Goal: Answer question/provide support

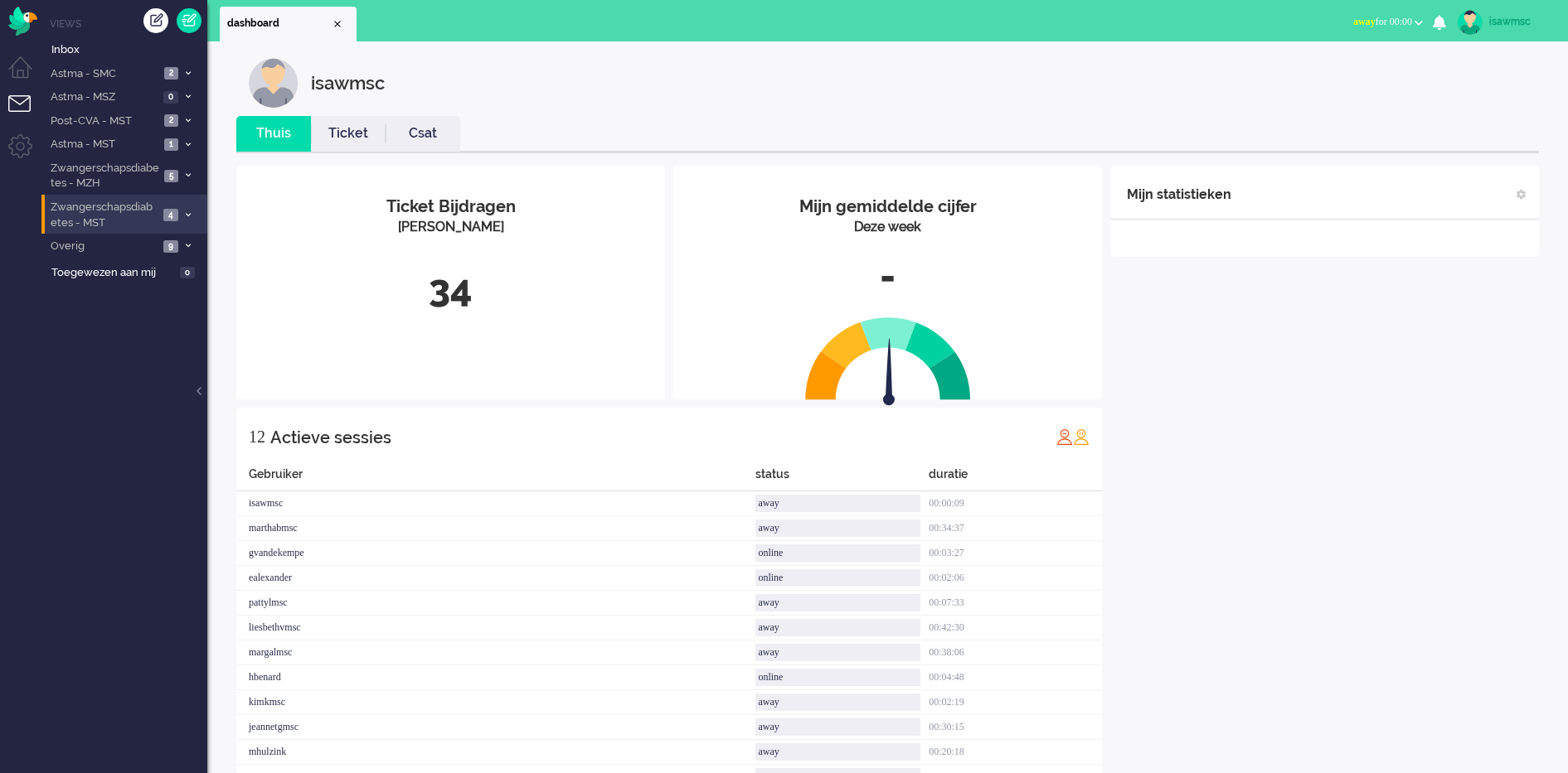
click at [172, 210] on span "4" at bounding box center [170, 215] width 15 height 13
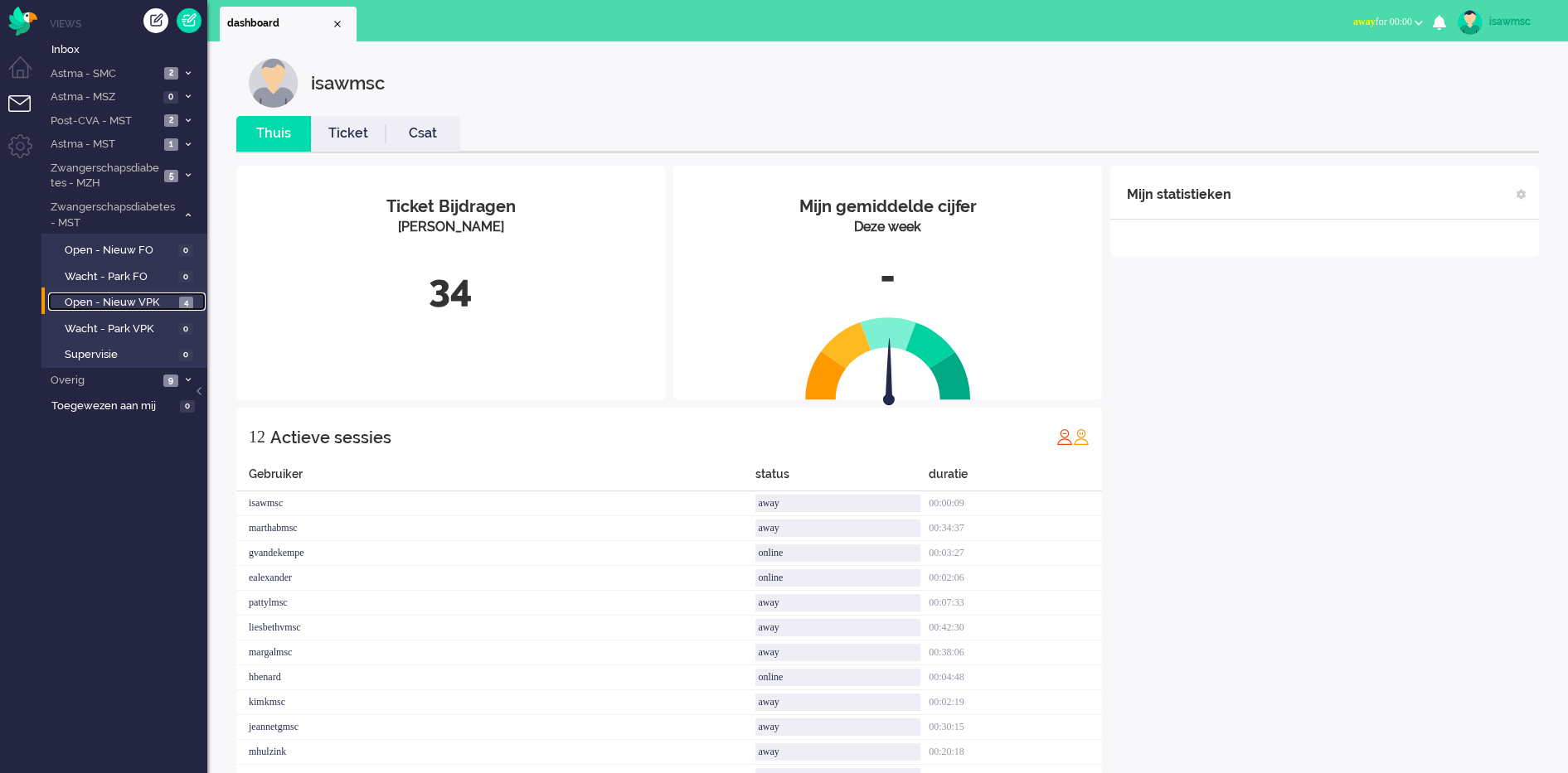
click at [166, 303] on span "Open - Nieuw VPK" at bounding box center [119, 303] width 110 height 16
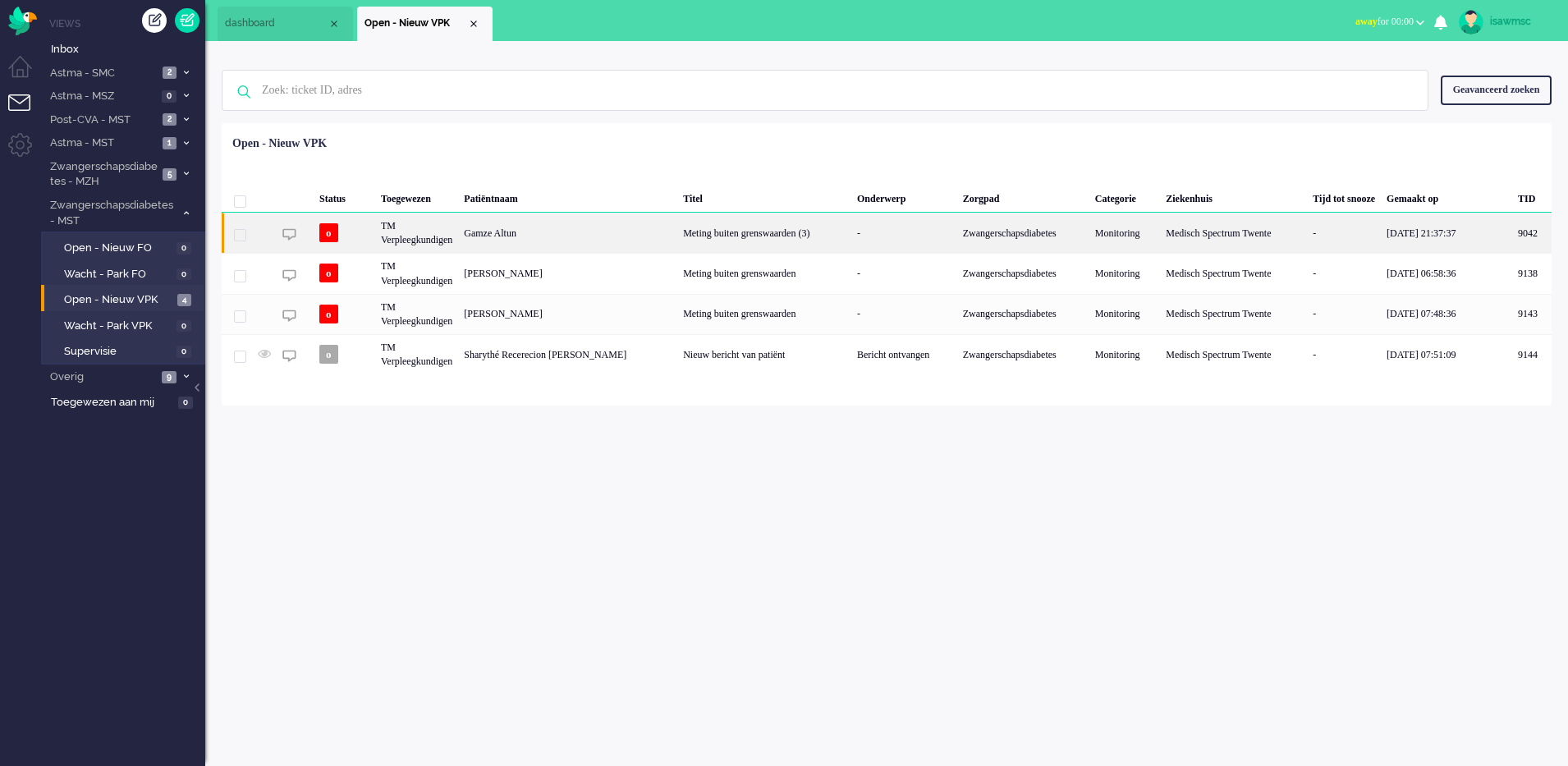
click at [750, 232] on div "Meting buiten grenswaarden (3)" at bounding box center [765, 233] width 174 height 41
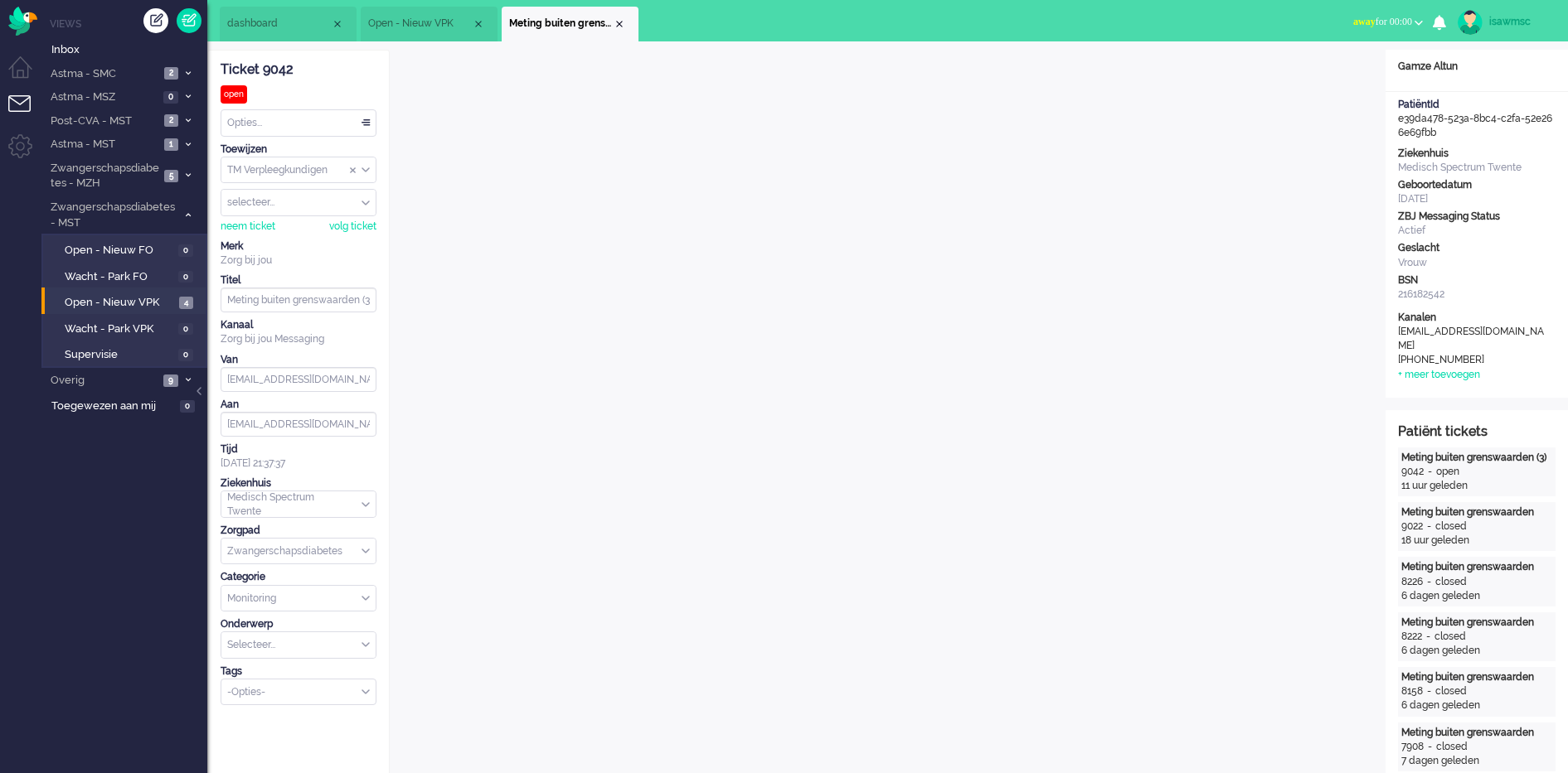
scroll to position [21, 0]
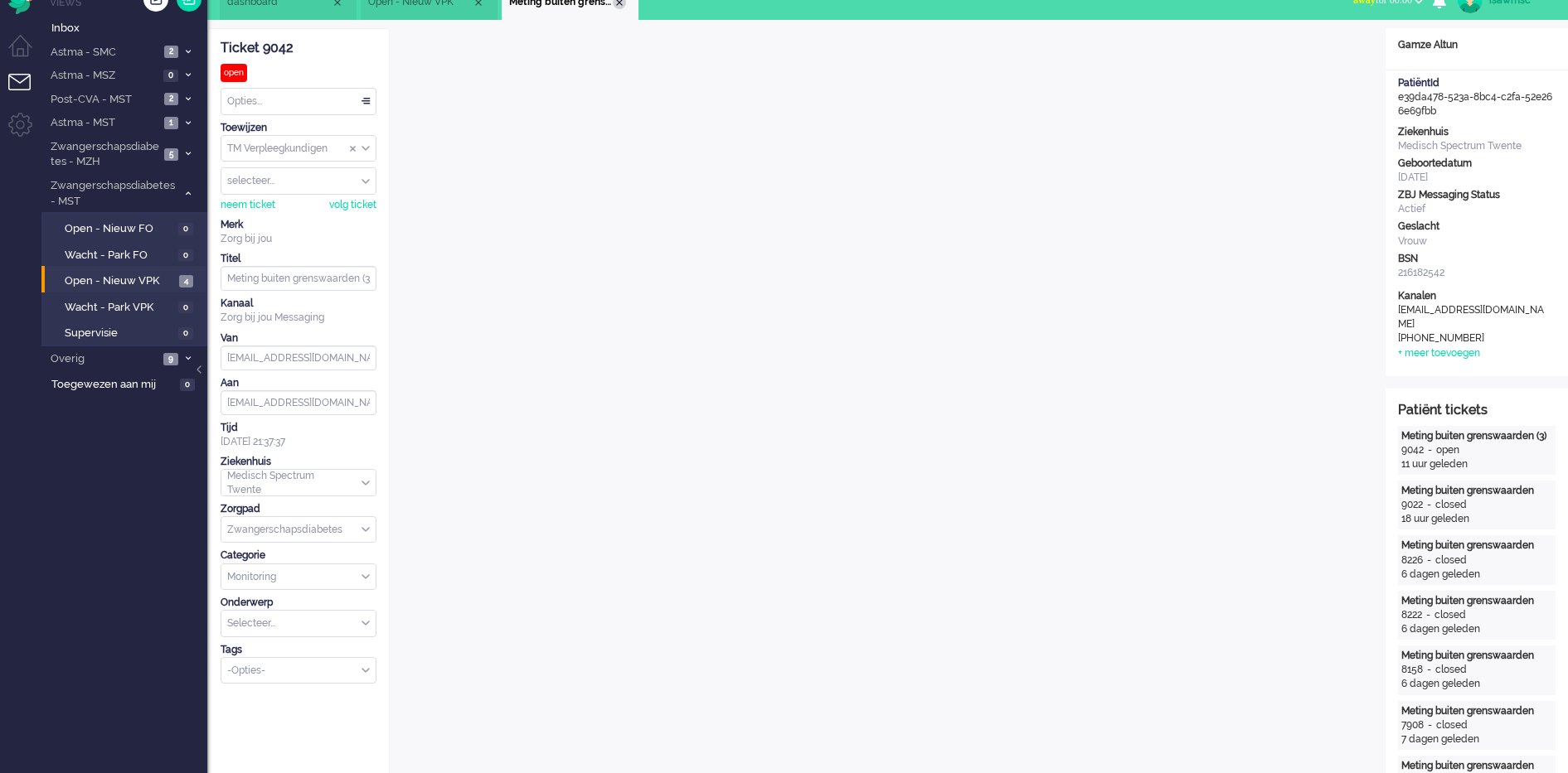
click at [617, 5] on div "Close tab" at bounding box center [620, 3] width 14 height 14
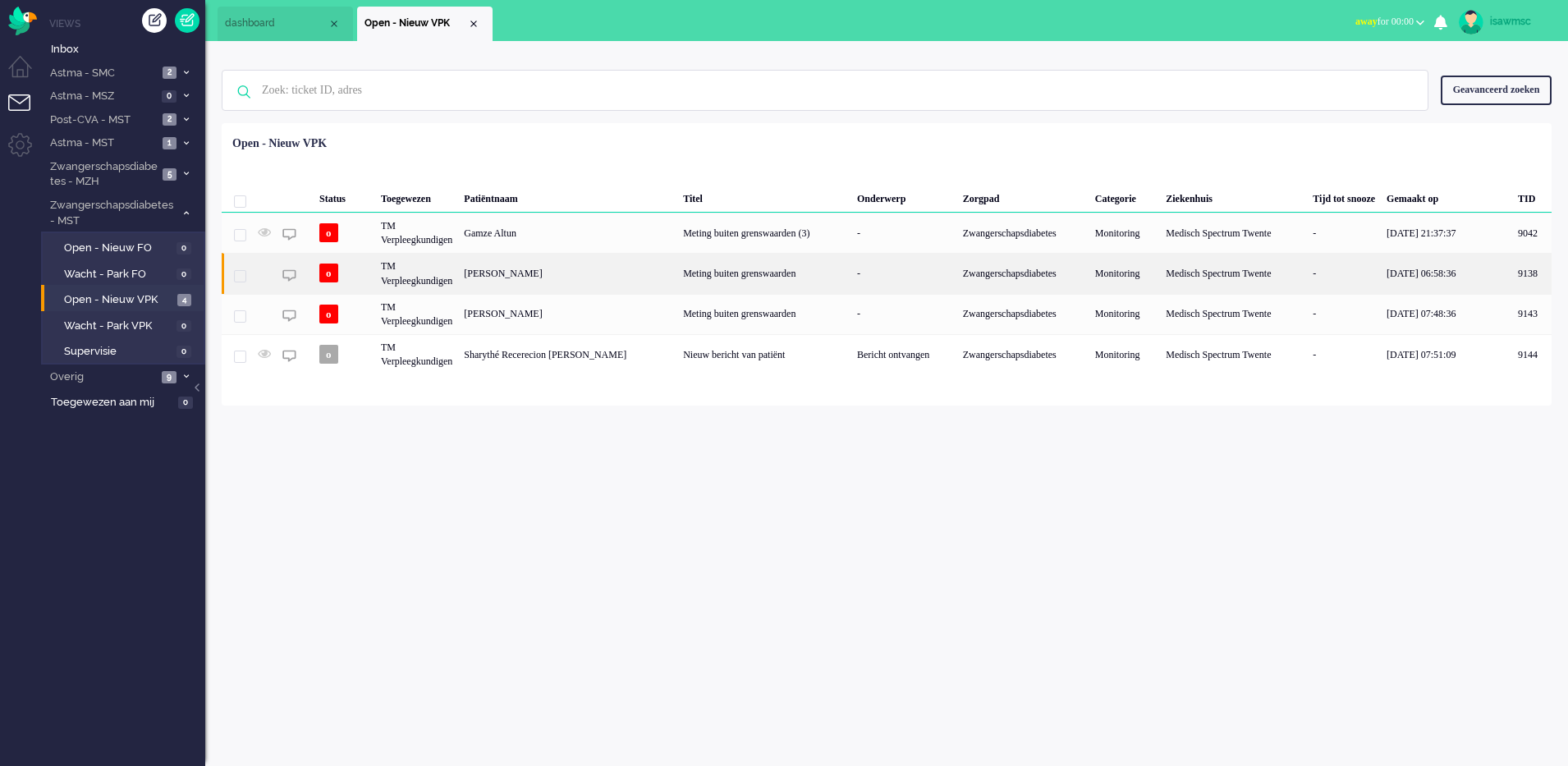
click at [1512, 265] on div "[PERSON_NAME]" at bounding box center [1531, 273] width 40 height 41
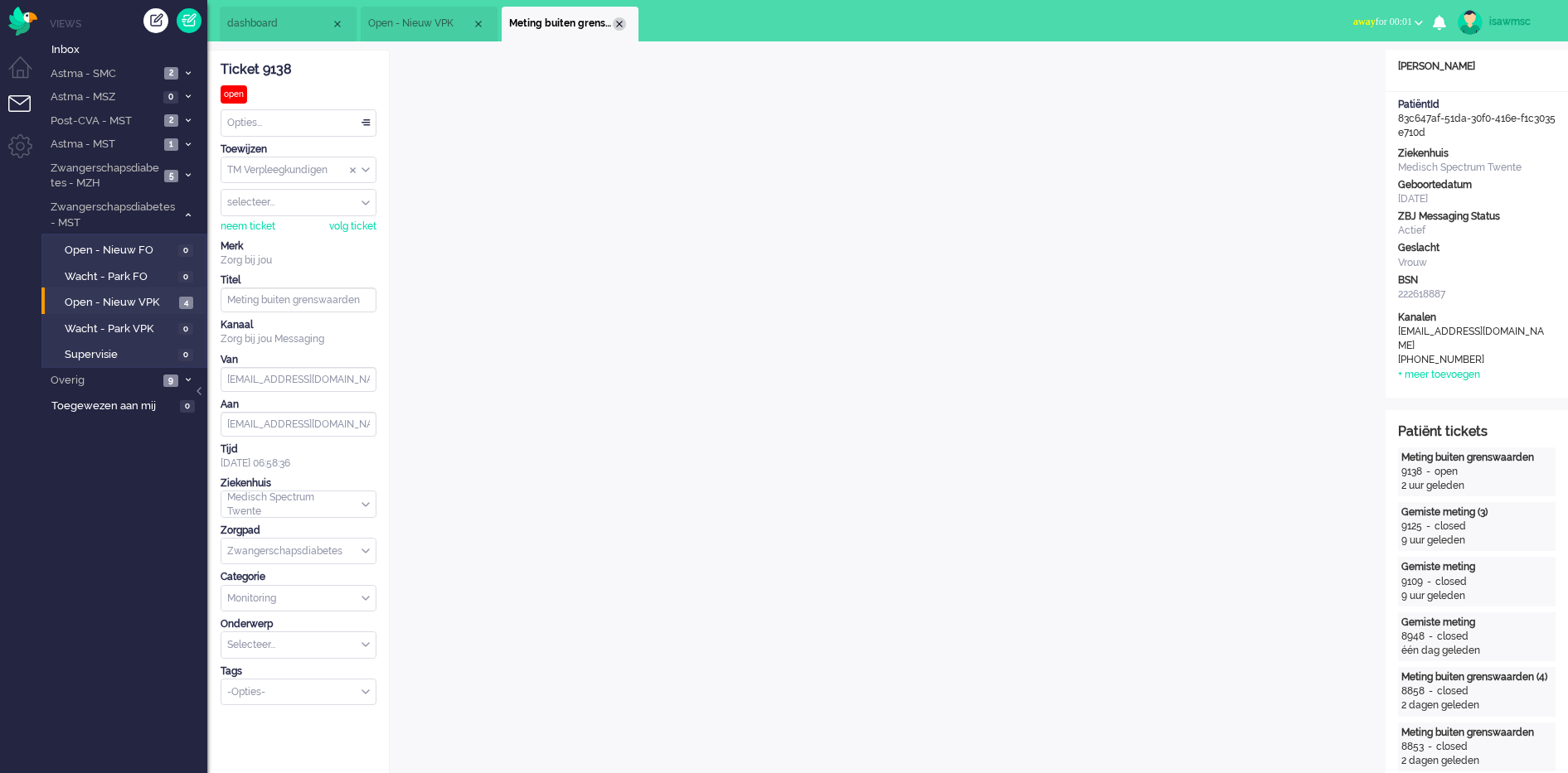
click at [620, 23] on div "Close tab" at bounding box center [620, 24] width 14 height 14
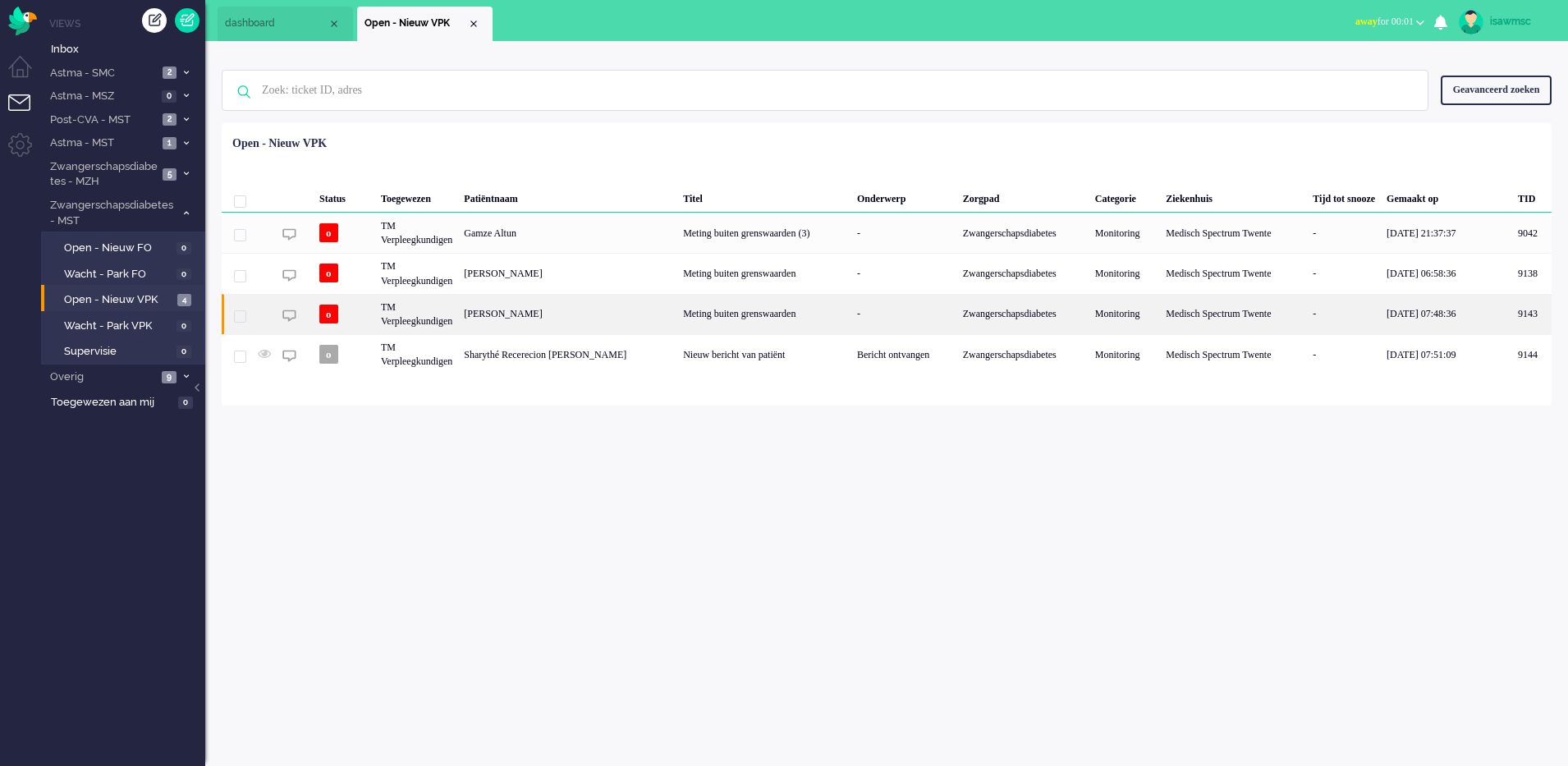
click at [1512, 316] on div "[PERSON_NAME]" at bounding box center [1531, 315] width 40 height 41
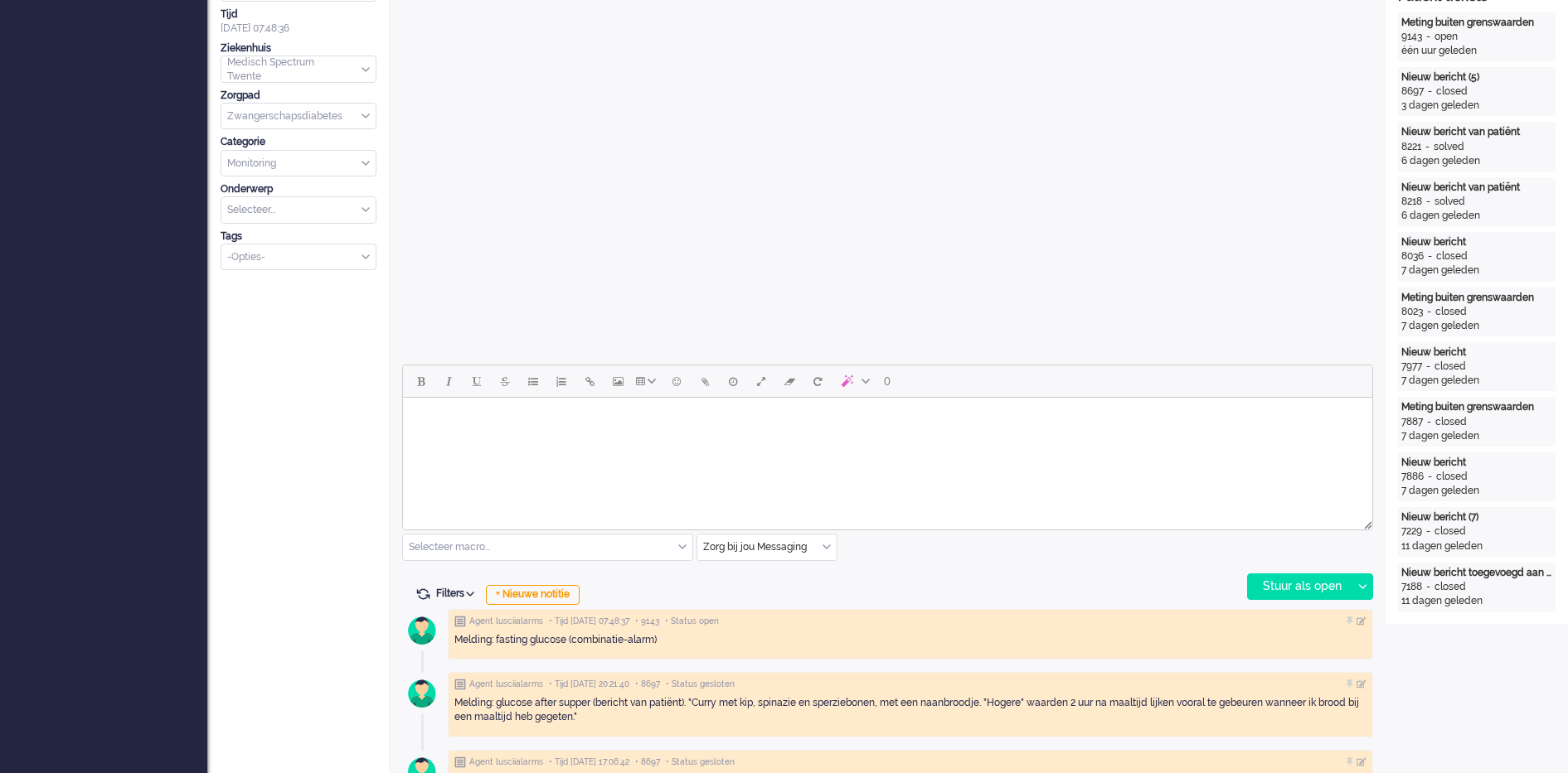
scroll to position [51, 0]
